Goal: Transaction & Acquisition: Purchase product/service

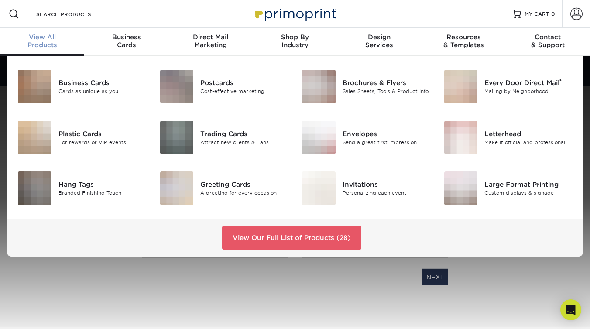
click at [44, 45] on div "View All Products" at bounding box center [42, 41] width 84 height 16
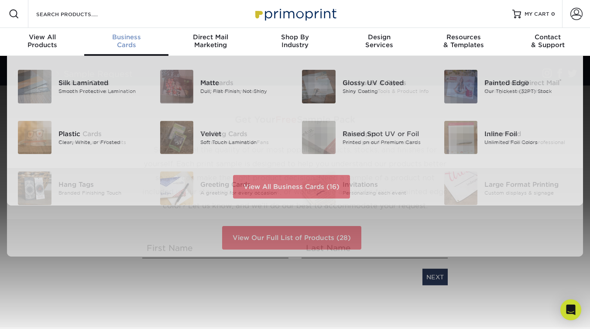
click at [121, 48] on div "Business Cards" at bounding box center [126, 41] width 84 height 16
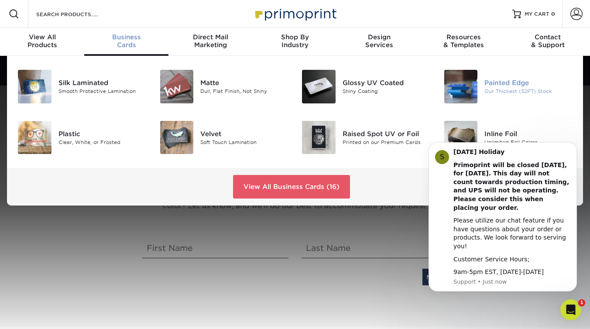
click at [474, 85] on img at bounding box center [461, 87] width 34 height 34
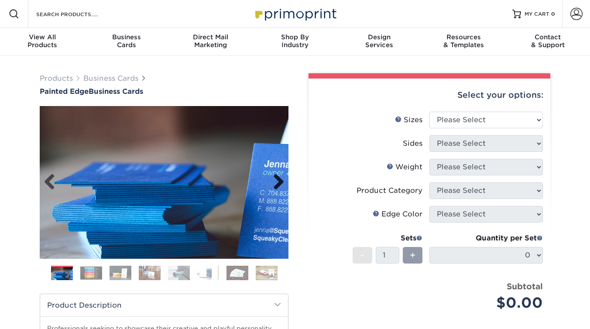
click at [282, 182] on link "Next" at bounding box center [275, 182] width 17 height 17
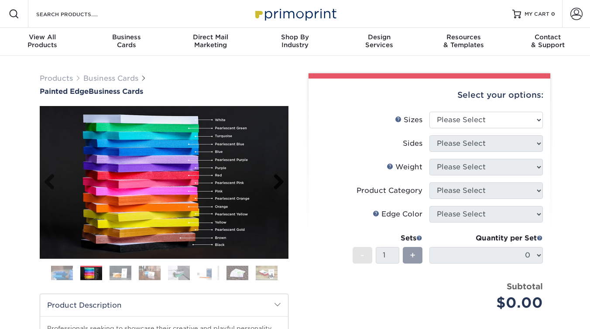
click at [282, 182] on link "Next" at bounding box center [275, 182] width 17 height 17
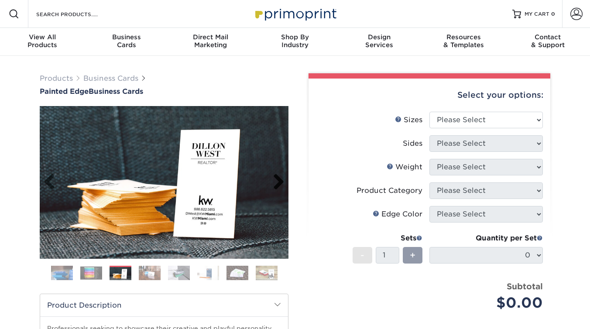
click at [282, 182] on link "Next" at bounding box center [275, 182] width 17 height 17
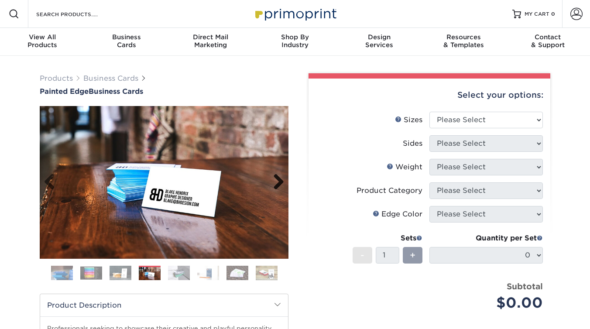
click at [282, 182] on link "Next" at bounding box center [275, 182] width 17 height 17
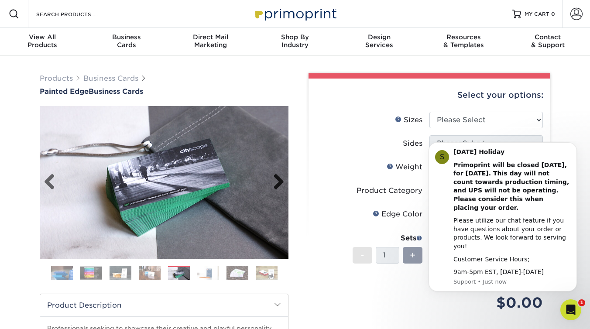
click at [280, 181] on link "Next" at bounding box center [275, 182] width 17 height 17
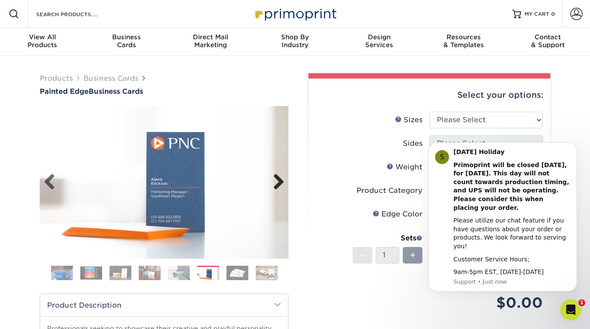
click at [280, 181] on link "Next" at bounding box center [275, 182] width 17 height 17
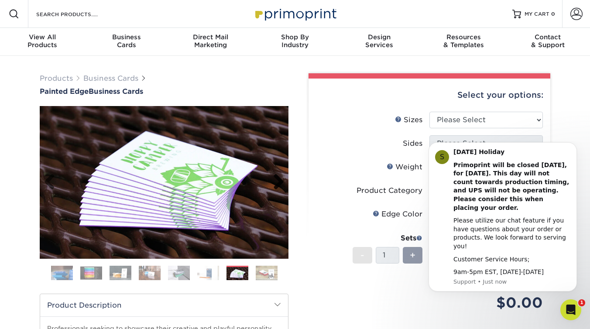
click at [280, 181] on link "Next" at bounding box center [275, 182] width 17 height 17
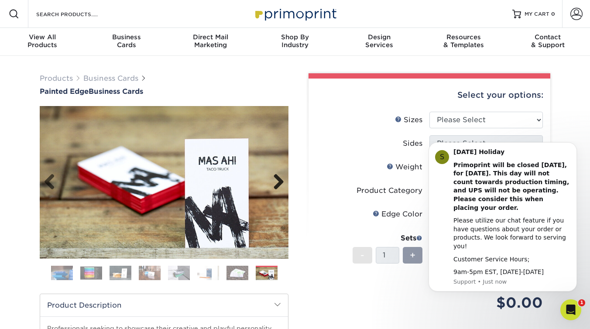
click at [280, 181] on link "Next" at bounding box center [275, 182] width 17 height 17
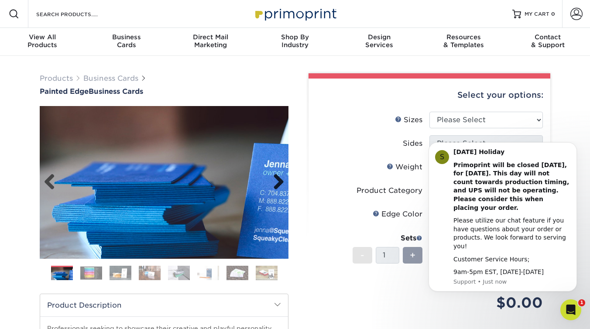
click at [280, 181] on link "Next" at bounding box center [275, 182] width 17 height 17
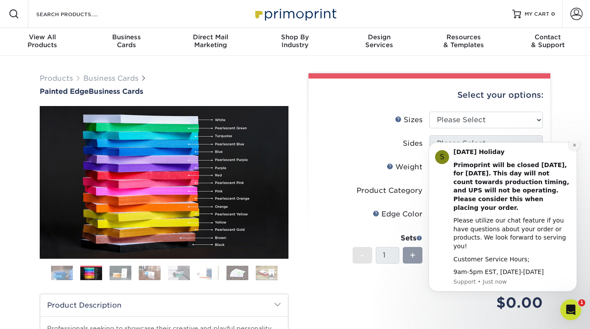
click at [574, 151] on button "Dismiss notification" at bounding box center [574, 144] width 11 height 11
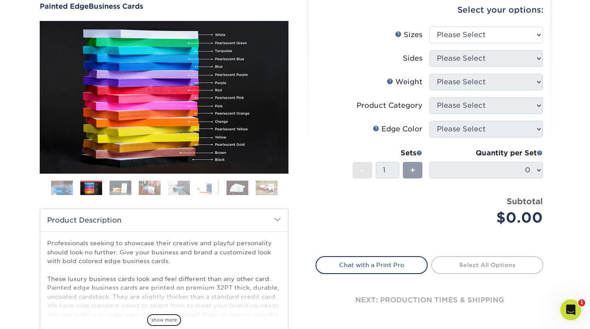
scroll to position [83, 0]
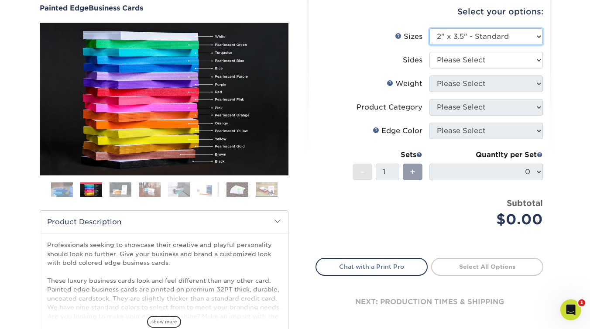
select select "2.50x2.50"
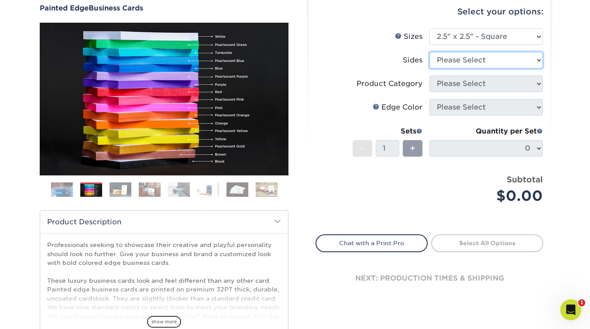
select select "13abbda7-1d64-4f25-8bb2-c179b224825d"
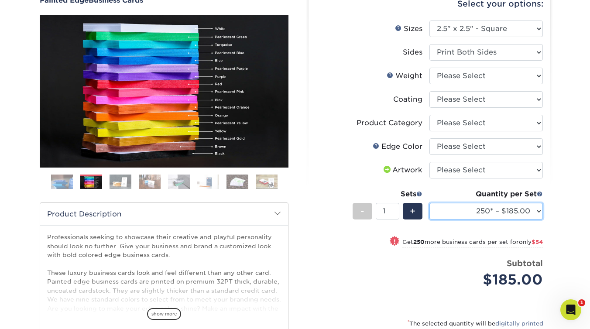
scroll to position [85, 0]
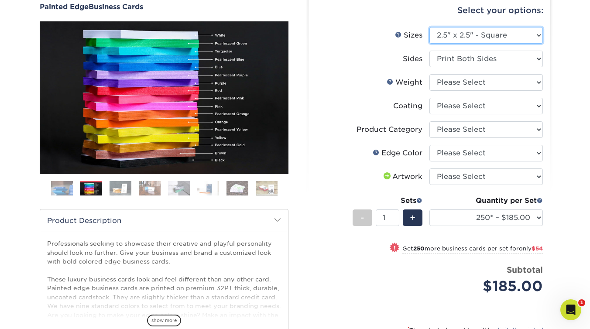
select select "2.00x3.50"
select select "-1"
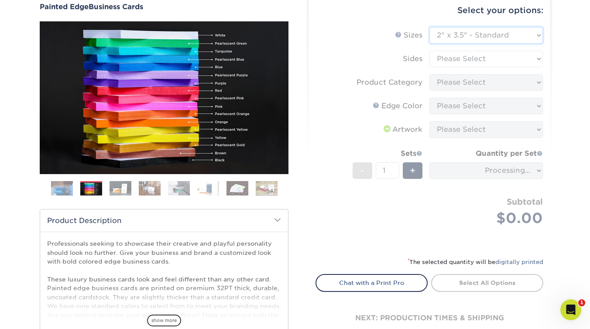
scroll to position [97, 0]
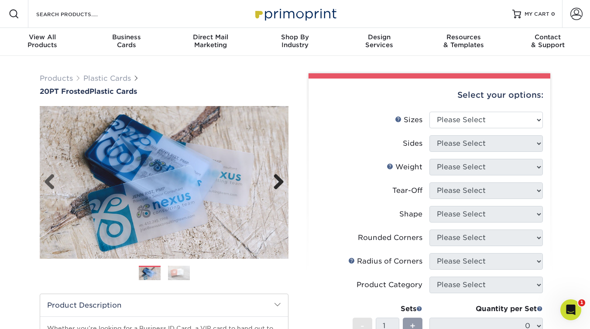
click at [276, 178] on link "Next" at bounding box center [275, 182] width 17 height 17
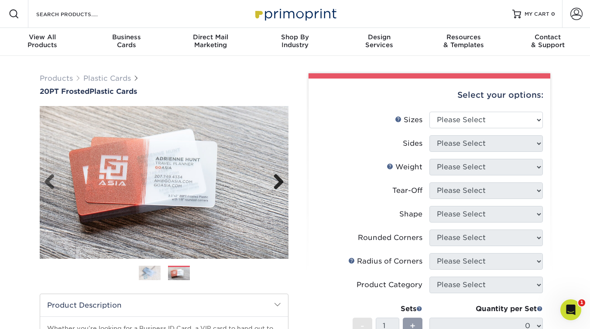
click at [276, 178] on link "Next" at bounding box center [275, 182] width 17 height 17
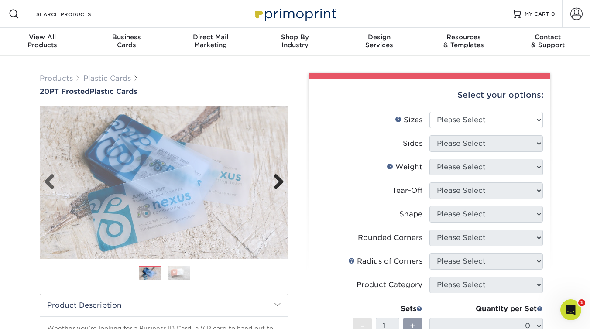
click at [276, 178] on link "Next" at bounding box center [275, 182] width 17 height 17
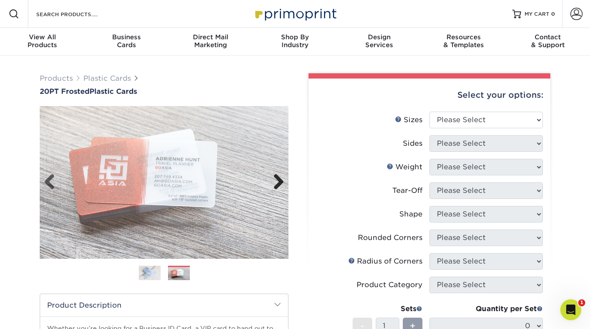
click at [276, 178] on link "Next" at bounding box center [275, 182] width 17 height 17
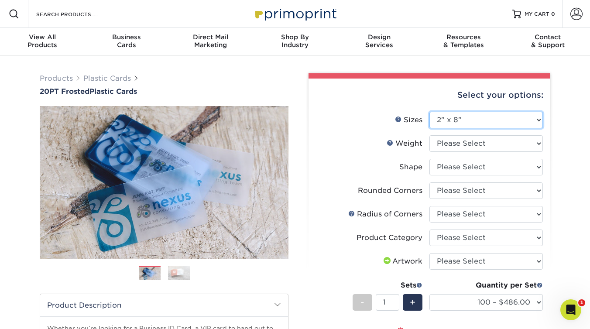
select select "2.12x3.38"
select select "-1"
select select "2.00x3.50"
select select
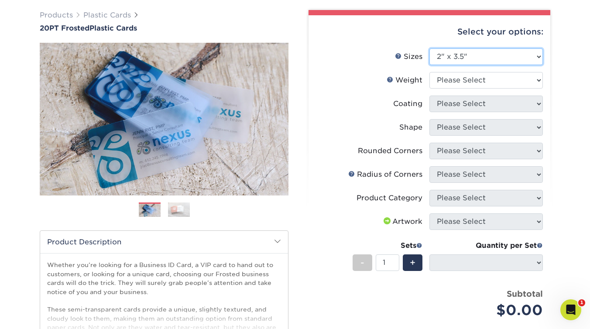
scroll to position [68, 0]
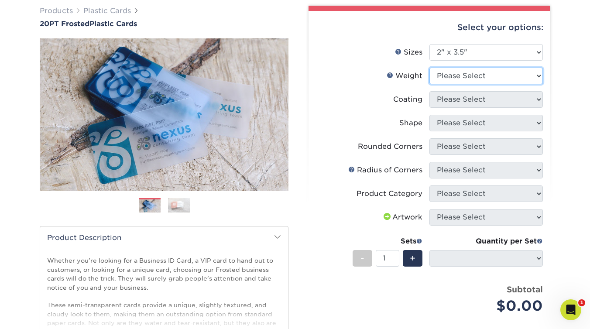
select select "20PT Frosted Plastic"
select select
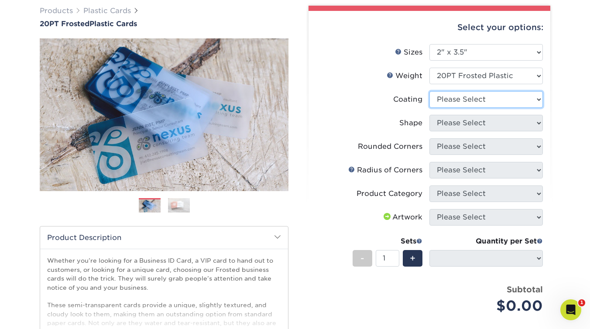
select select "3e7618de-abca-4bda-9f97-8b9129e913d8"
select select
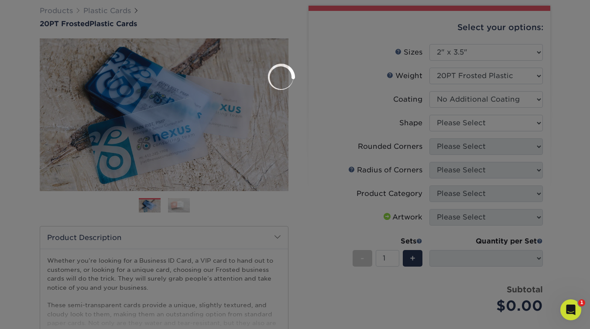
click at [492, 123] on div at bounding box center [295, 164] width 590 height 329
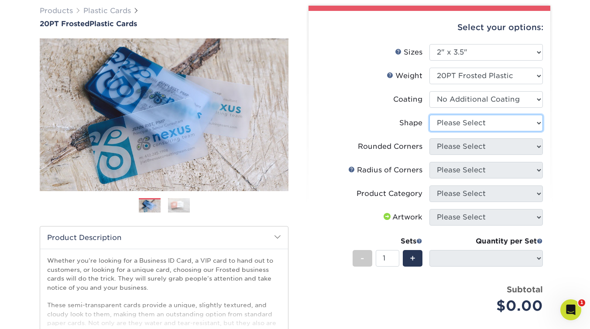
select select "oval"
select select "-1"
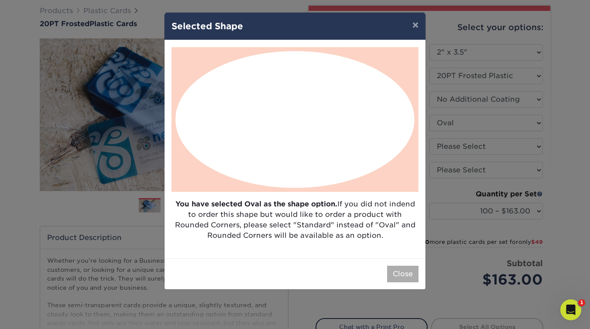
click at [412, 274] on button "Close" at bounding box center [402, 274] width 31 height 17
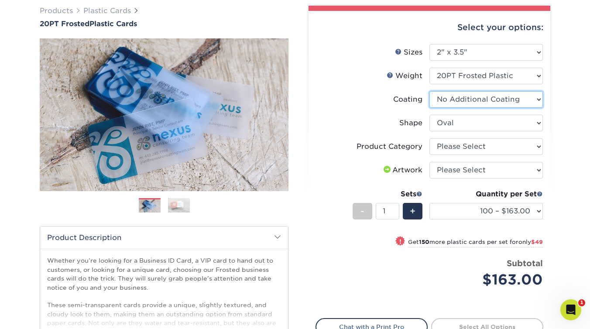
select select "-1"
select select
select select "-1"
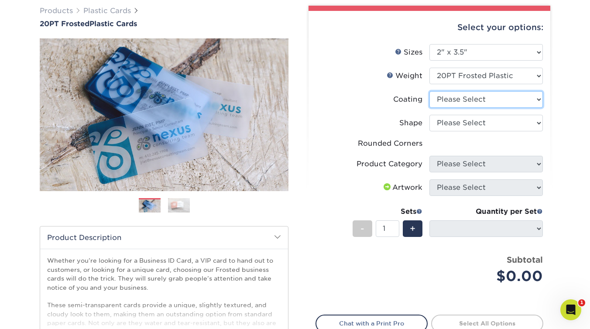
select select "3e7618de-abca-4bda-9f97-8b9129e913d8"
select select
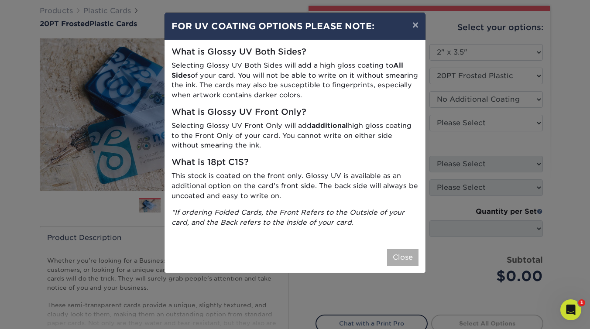
click at [401, 259] on button "Close" at bounding box center [402, 257] width 31 height 17
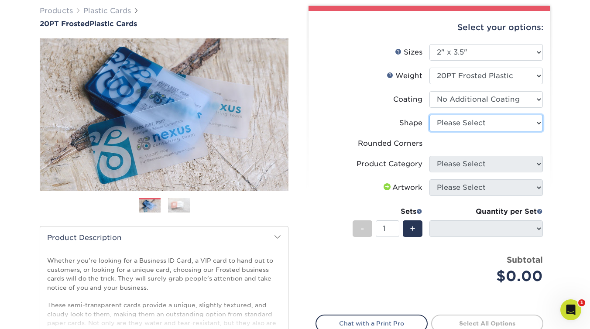
select select "standard"
select select "-1"
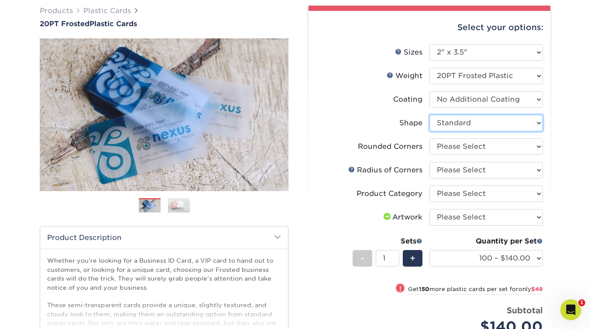
select select "oval"
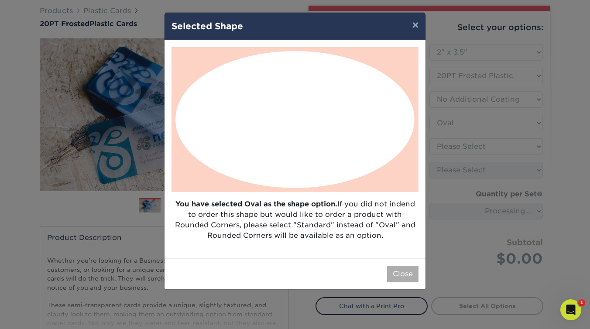
click at [398, 273] on button "Close" at bounding box center [402, 274] width 31 height 17
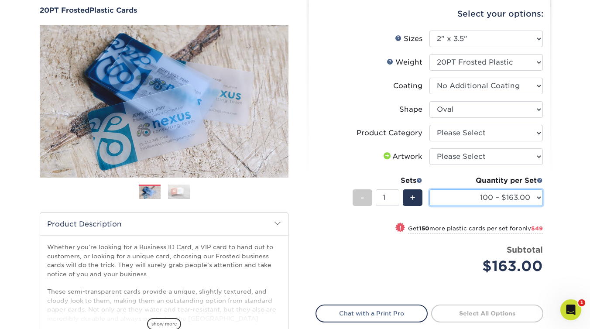
scroll to position [81, 0]
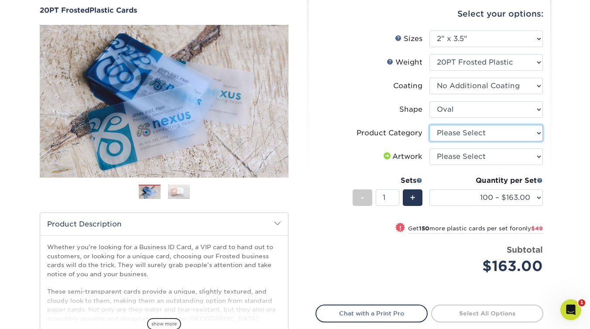
select select "3b5148f1-0588-4f88-a218-97bcfdce65c1"
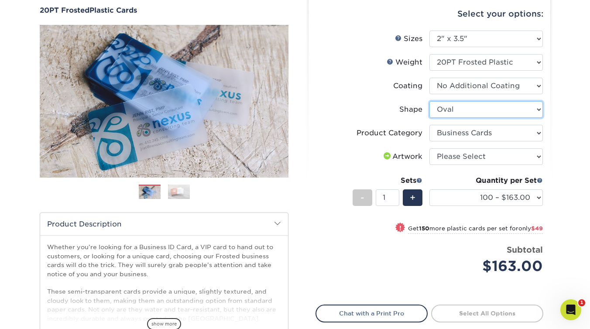
select select "standard"
select select "-1"
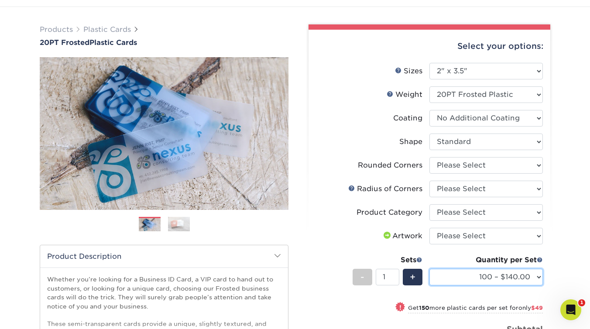
scroll to position [43, 0]
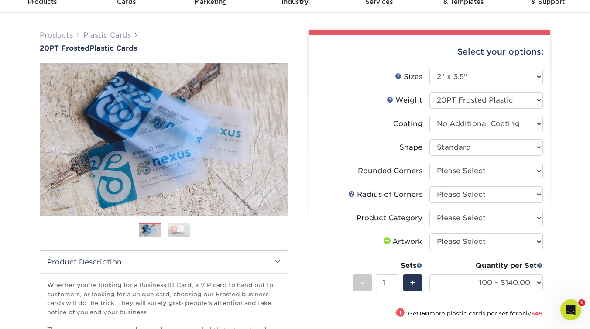
click at [179, 228] on img at bounding box center [179, 229] width 22 height 15
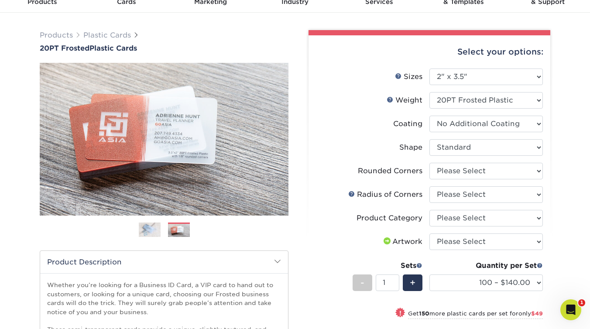
click at [156, 230] on img at bounding box center [150, 229] width 22 height 15
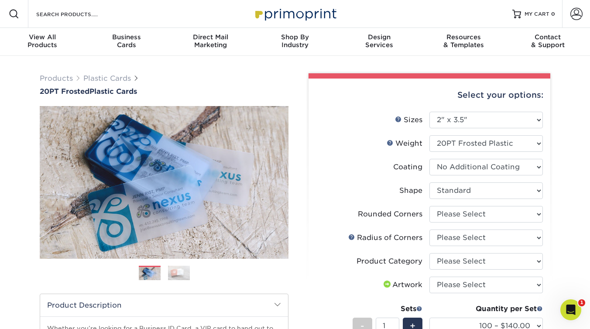
scroll to position [0, 0]
